Goal: Find specific page/section: Find specific page/section

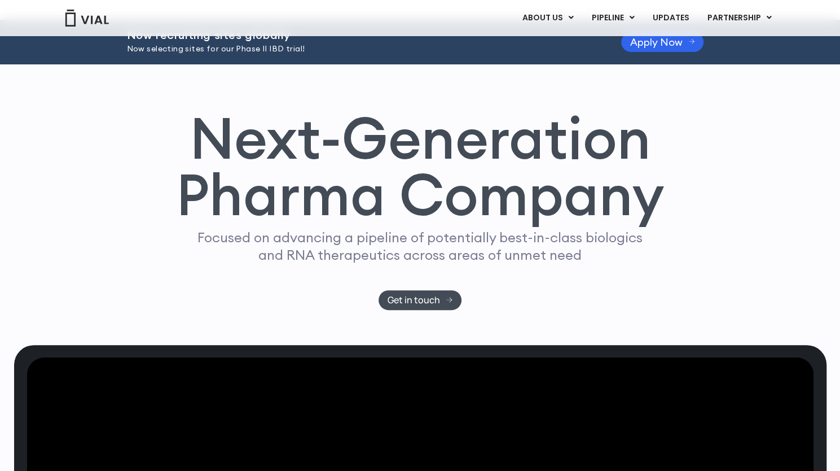
scroll to position [31, 0]
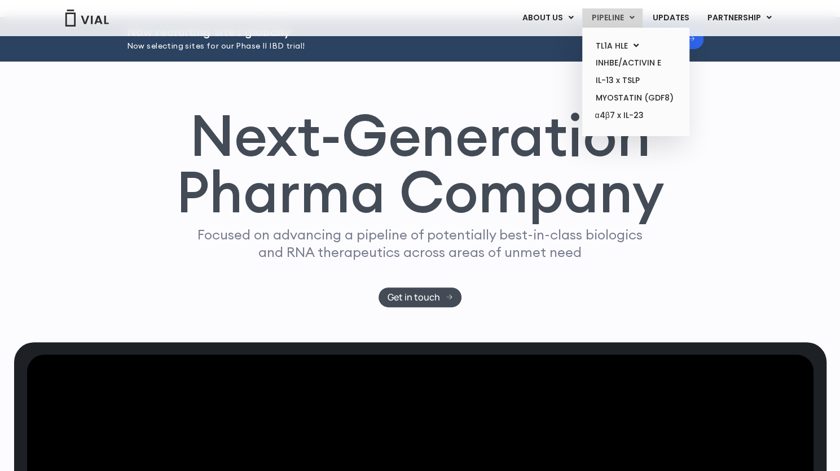
click at [623, 14] on link "PIPELINE" at bounding box center [612, 17] width 60 height 19
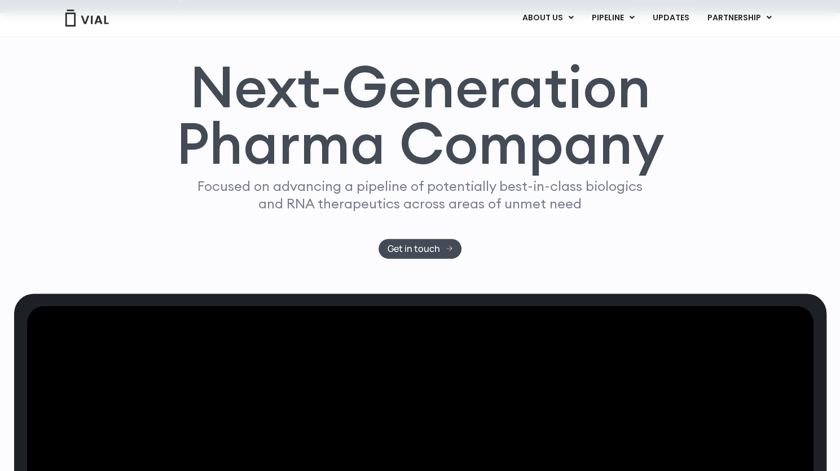
scroll to position [61, 0]
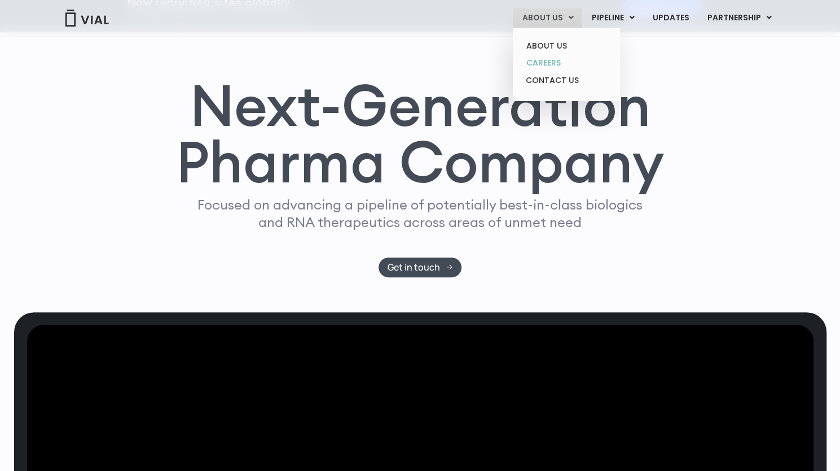
click at [555, 56] on link "CAREERS" at bounding box center [566, 62] width 99 height 17
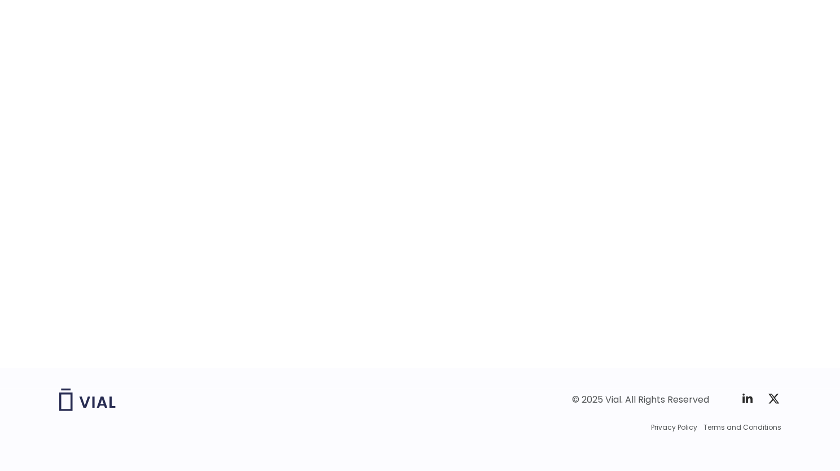
scroll to position [1742, 0]
